Goal: Task Accomplishment & Management: Use online tool/utility

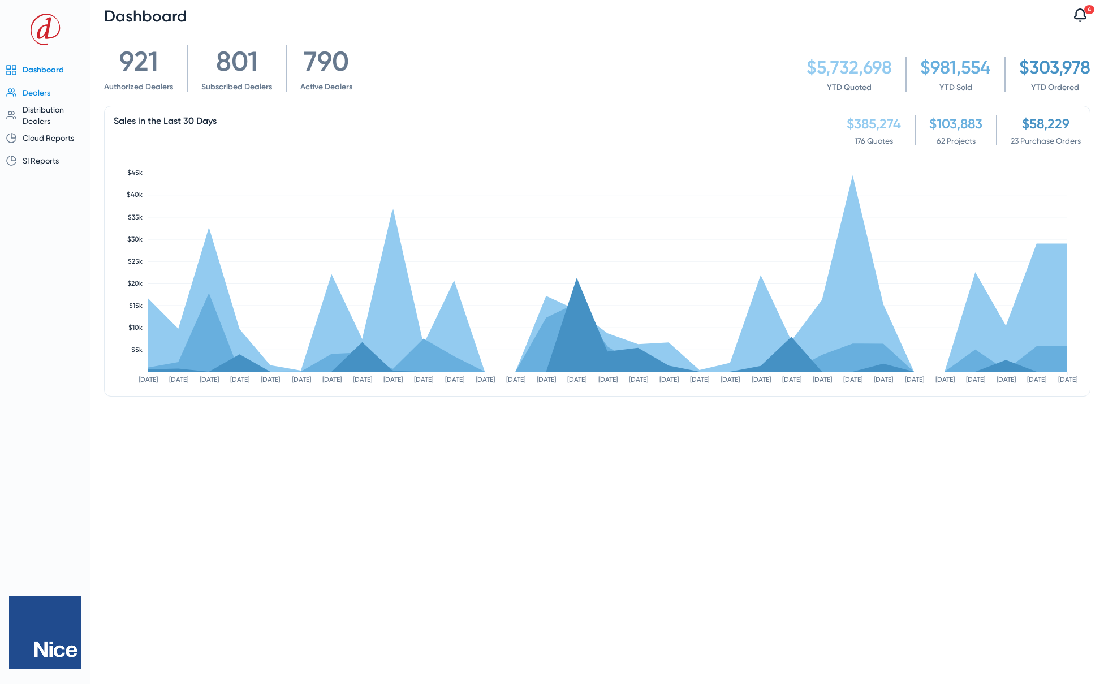
click at [31, 96] on span "Dealers" at bounding box center [37, 92] width 28 height 9
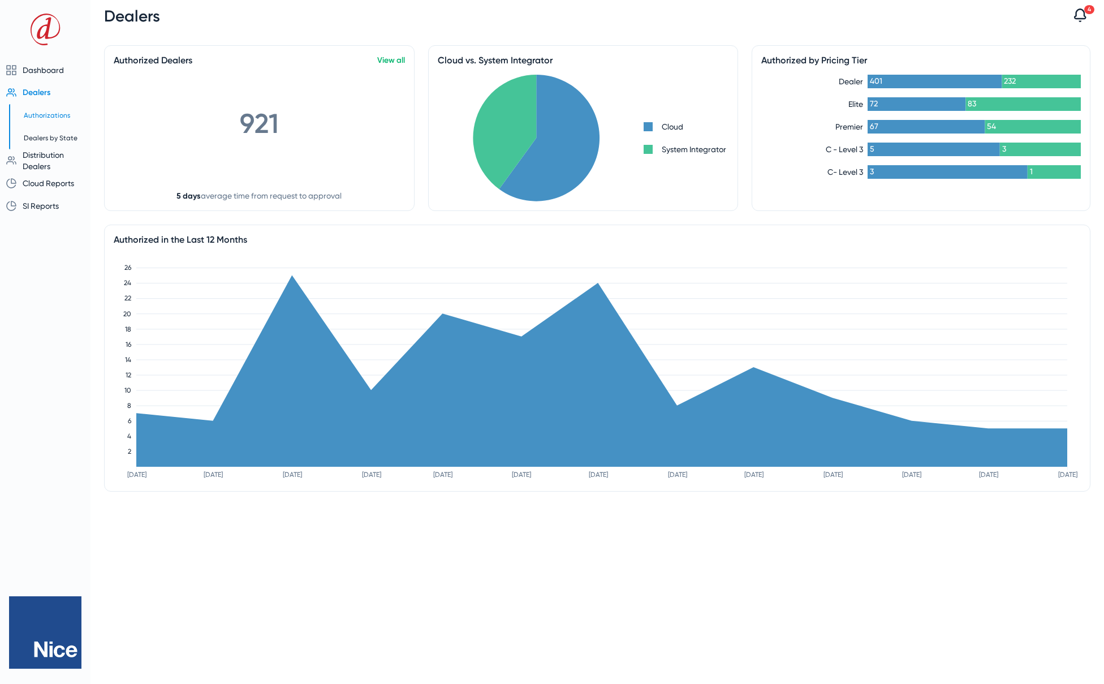
click at [47, 111] on span "Authorizations" at bounding box center [47, 115] width 46 height 8
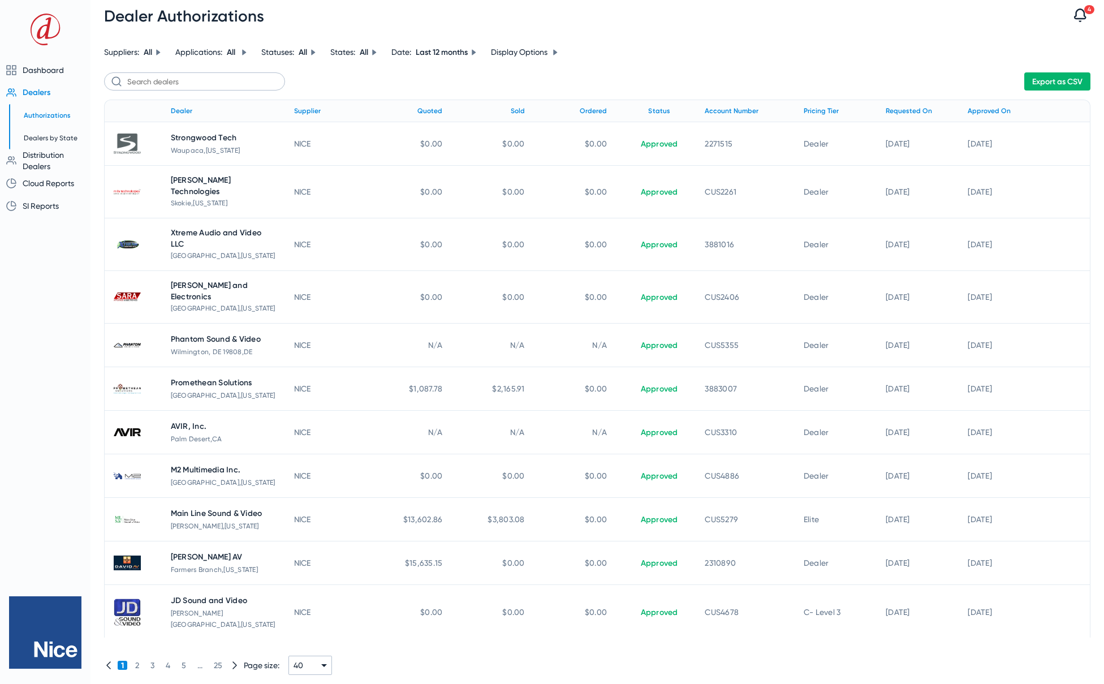
click at [1045, 79] on span "Export as CSV" at bounding box center [1057, 82] width 50 height 10
